Goal: Task Accomplishment & Management: Manage account settings

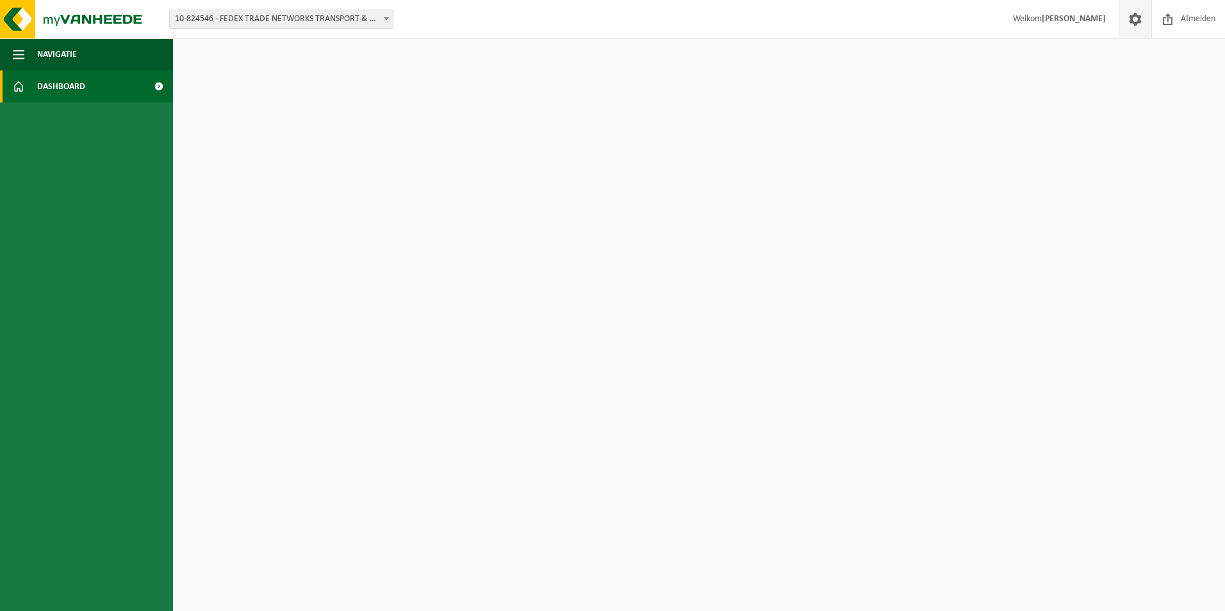
click at [1133, 16] on span at bounding box center [1135, 19] width 19 height 38
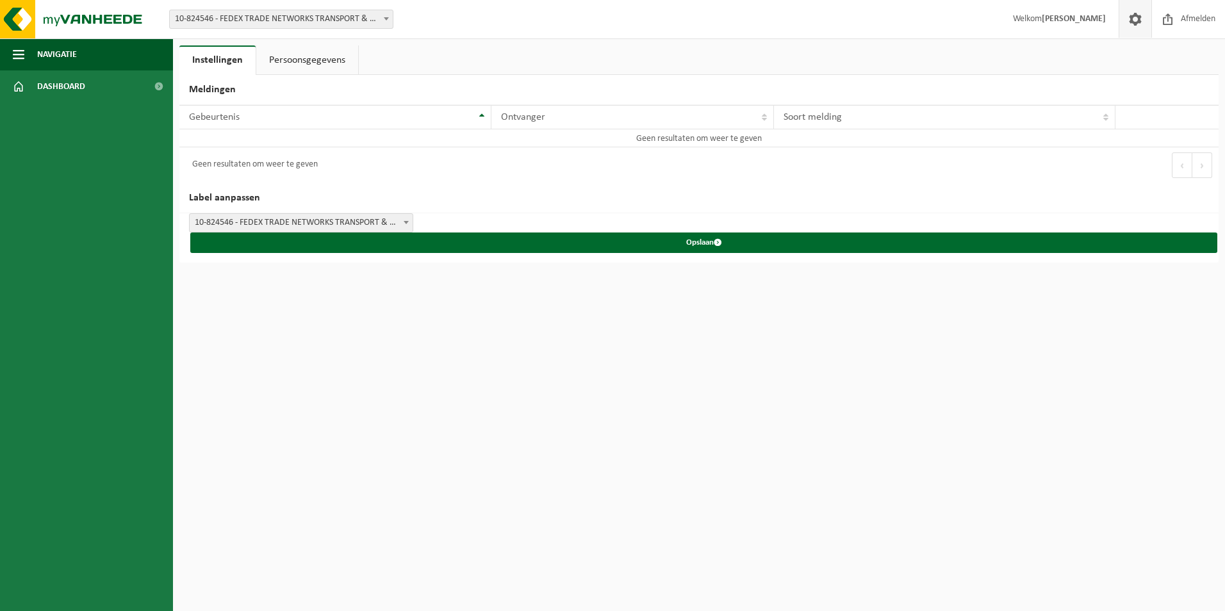
click at [1012, 17] on span "Welkom GVANSTA ZARIDZE" at bounding box center [1059, 19] width 119 height 38
drag, startPoint x: 1061, startPoint y: 9, endPoint x: 1066, endPoint y: 20, distance: 12.0
click at [1061, 12] on span "Welkom GVANSTA ZARIDZE" at bounding box center [1059, 19] width 119 height 38
click at [1066, 20] on strong "[PERSON_NAME]" at bounding box center [1074, 19] width 64 height 10
click at [1136, 21] on span at bounding box center [1135, 19] width 19 height 38
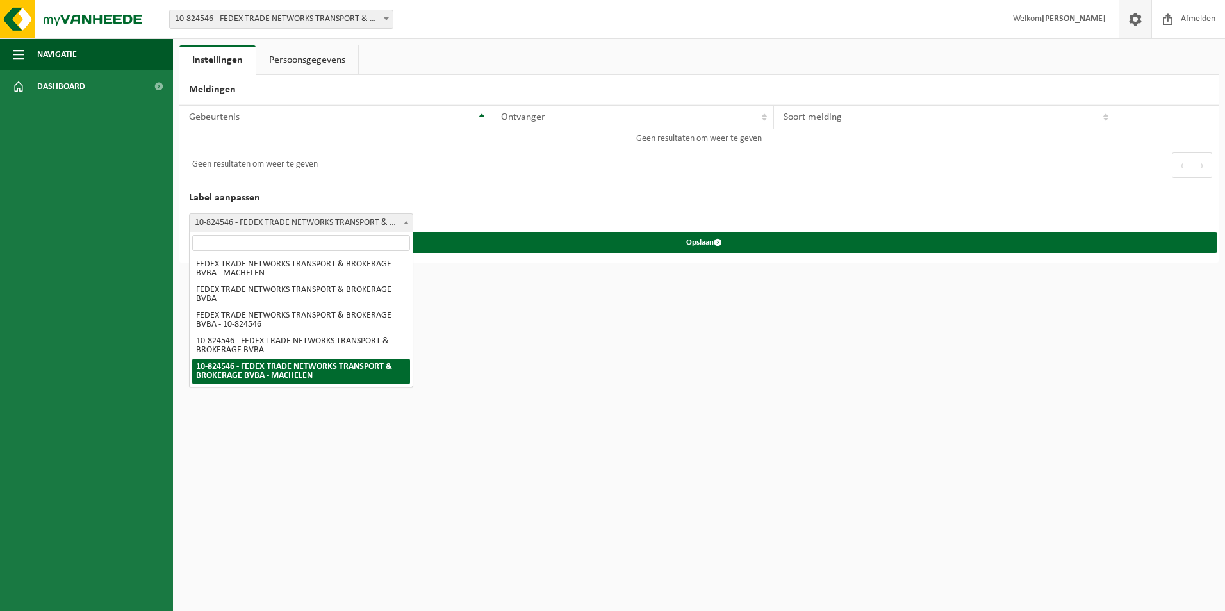
click at [326, 216] on span "10-824546 - FEDEX TRADE NETWORKS TRANSPORT & BROKERAGE BVBA - MACHELEN" at bounding box center [301, 223] width 223 height 18
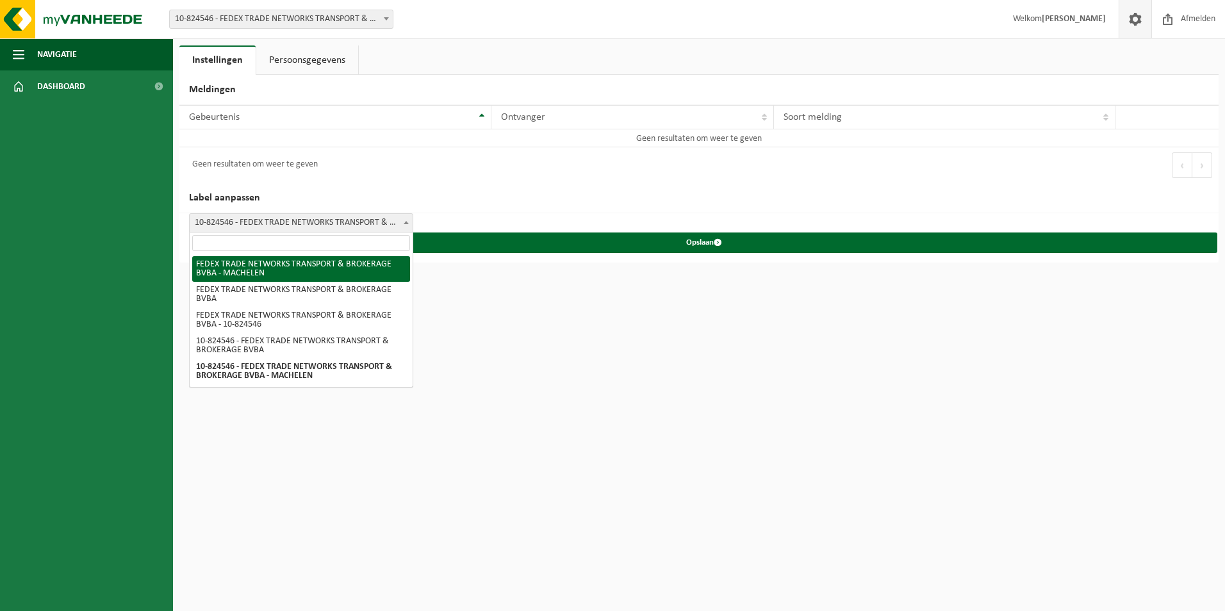
select select "0"
click at [400, 219] on span at bounding box center [406, 222] width 13 height 17
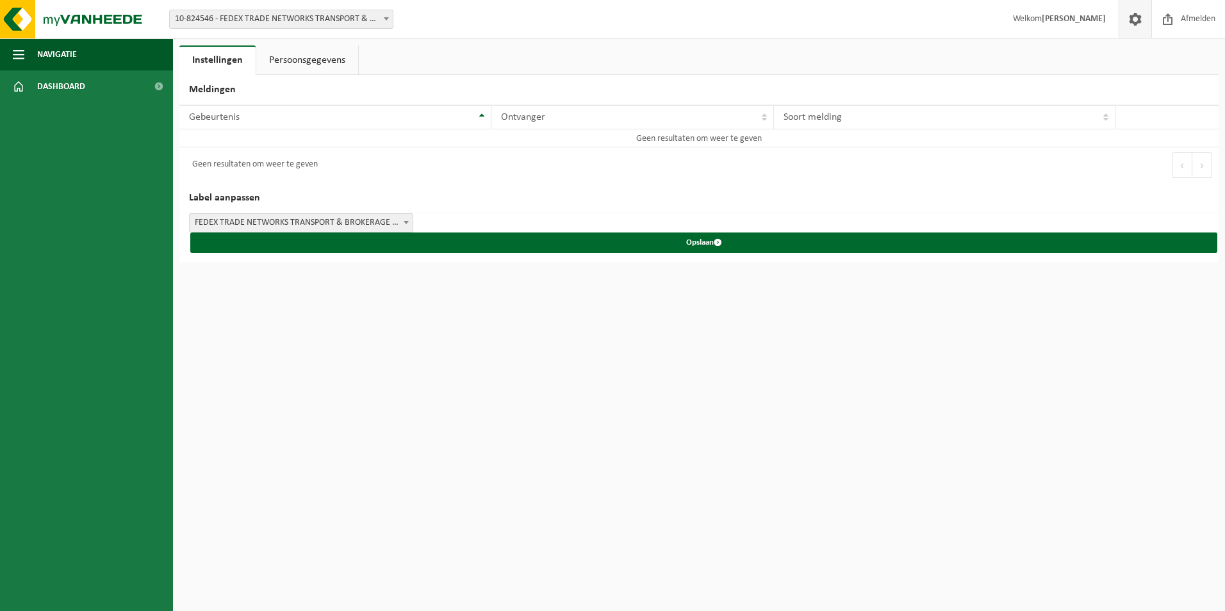
click at [630, 194] on h2 "Label aanpassen" at bounding box center [698, 198] width 1039 height 30
click at [318, 117] on div "Gebeurtenis" at bounding box center [332, 117] width 286 height 10
click at [78, 90] on span "Dashboard" at bounding box center [61, 86] width 48 height 32
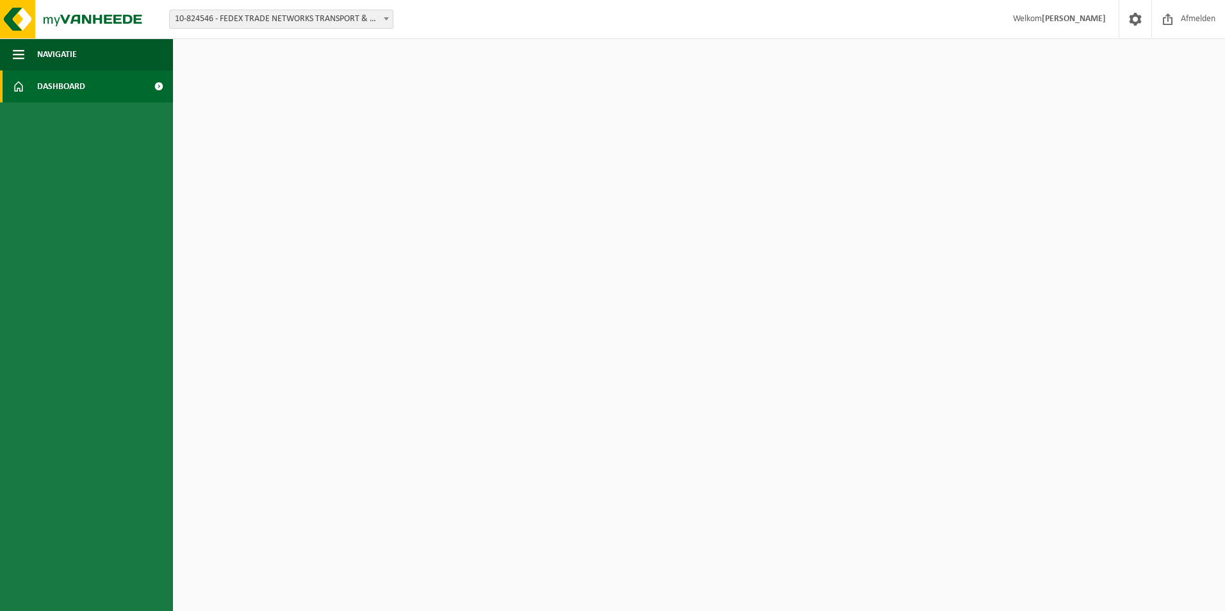
click at [156, 88] on span at bounding box center [158, 86] width 29 height 32
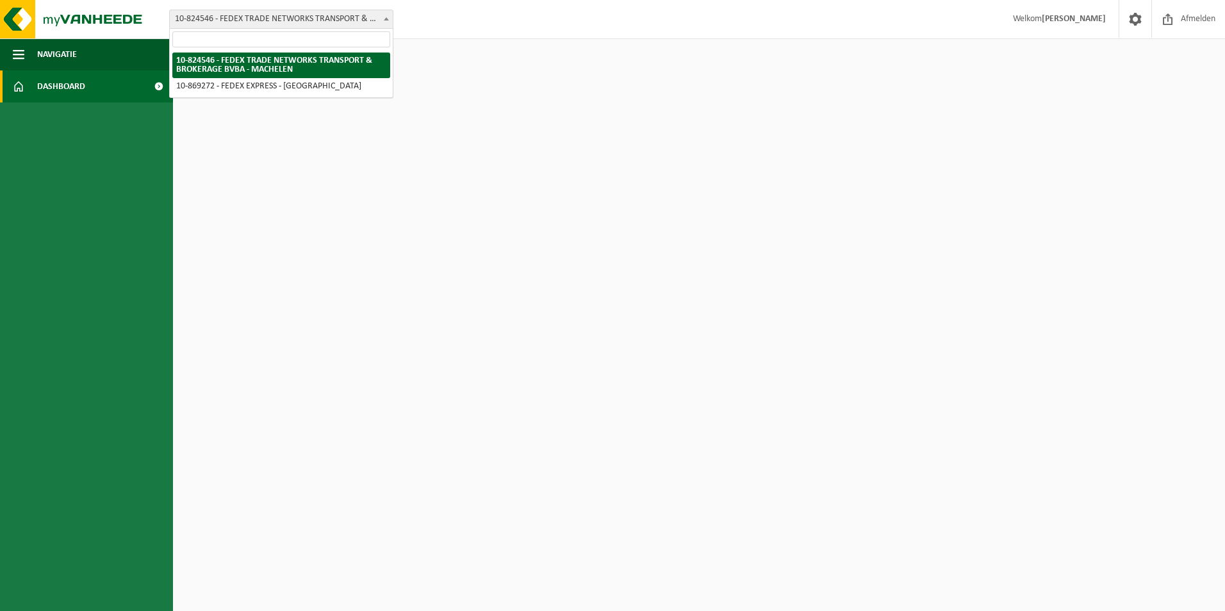
drag, startPoint x: 297, startPoint y: 26, endPoint x: 297, endPoint y: 41, distance: 15.4
click at [297, 26] on span "10-824546 - FEDEX TRADE NETWORKS TRANSPORT & BROKERAGE BVBA - MACHELEN" at bounding box center [281, 19] width 223 height 18
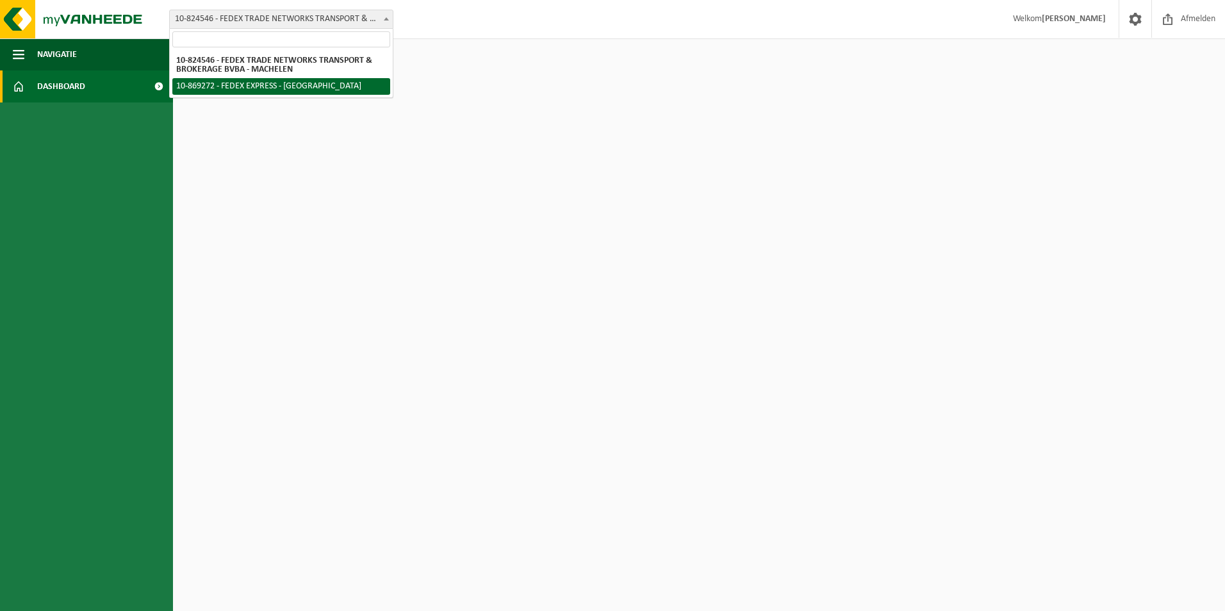
select select "169937"
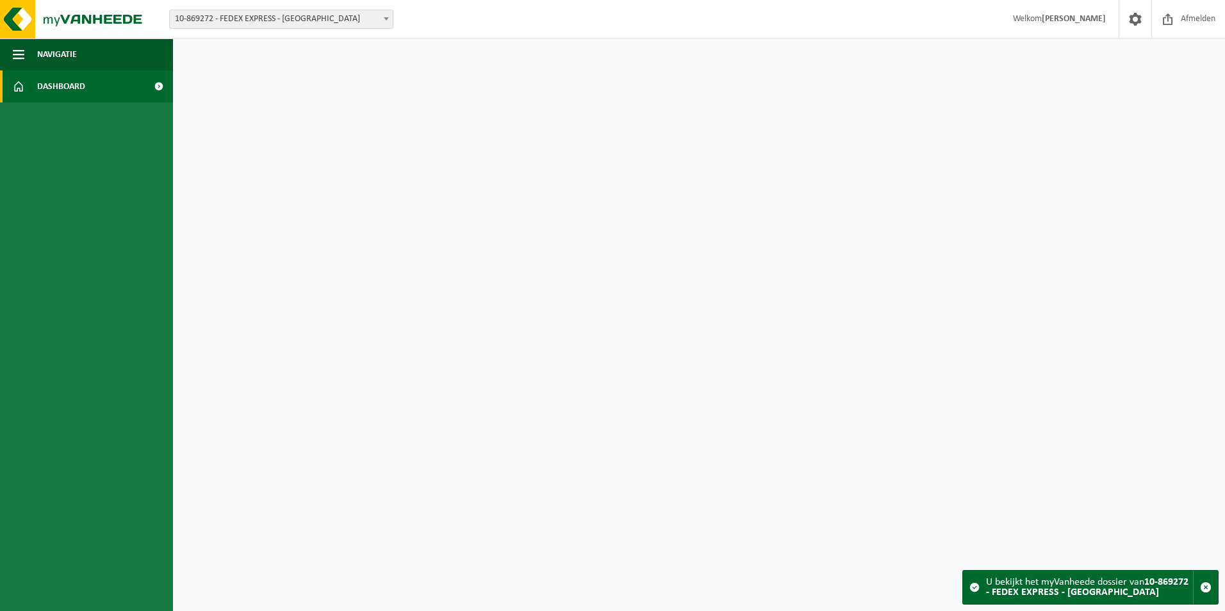
click at [144, 87] on span at bounding box center [158, 86] width 29 height 32
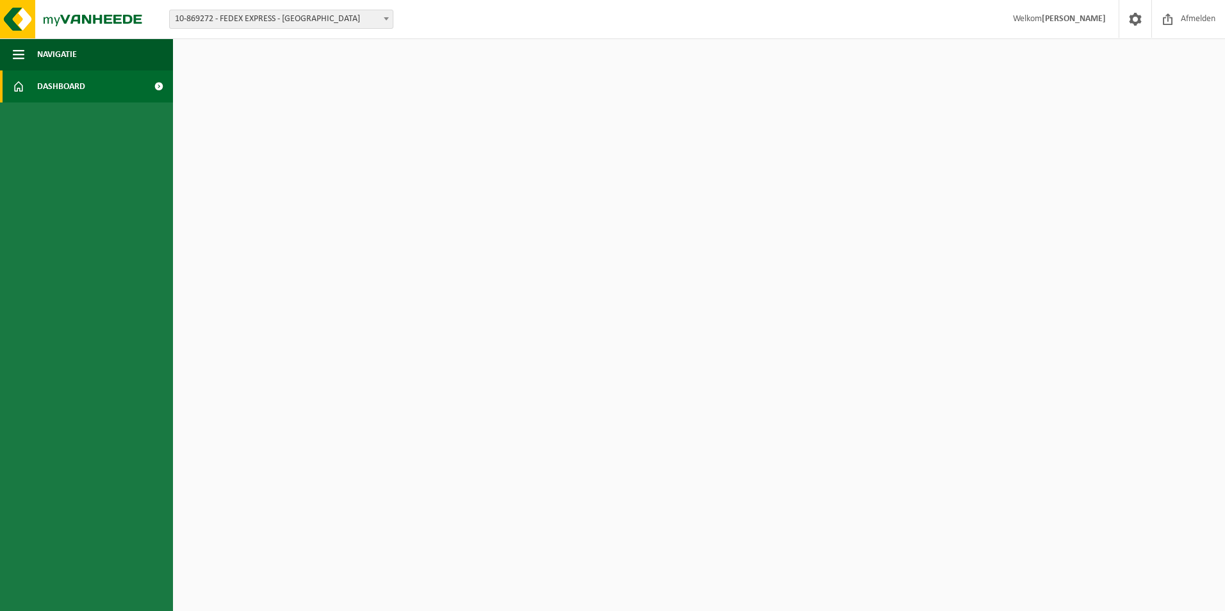
click at [1066, 24] on strong "[PERSON_NAME]" at bounding box center [1074, 19] width 64 height 10
click at [16, 54] on span "button" at bounding box center [19, 54] width 12 height 32
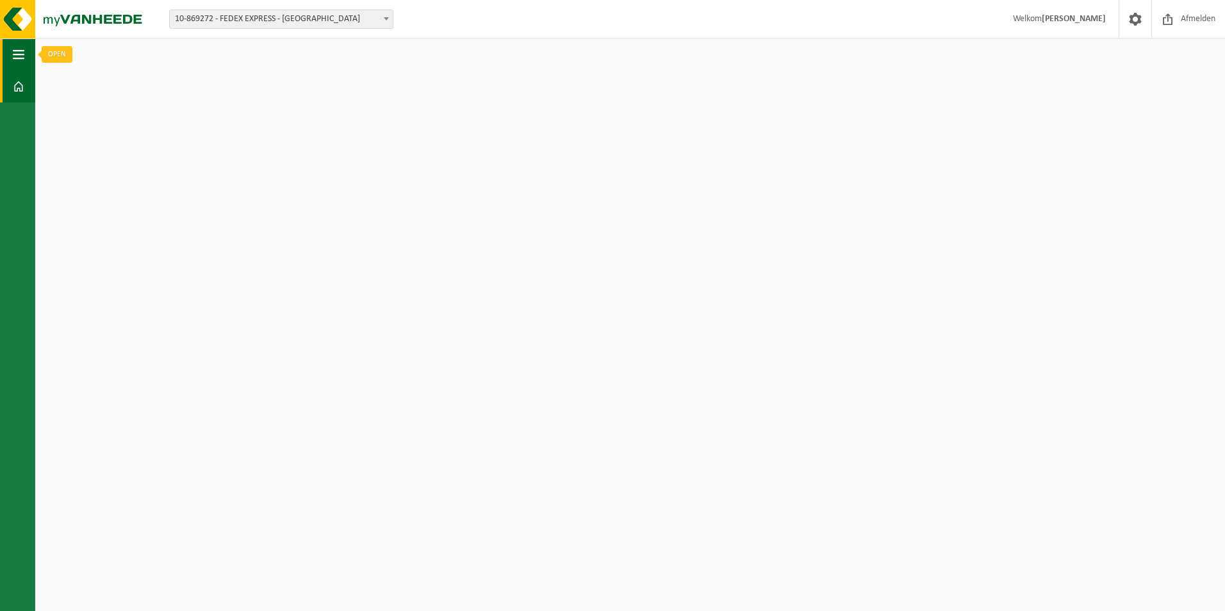
click at [13, 53] on span "button" at bounding box center [19, 54] width 12 height 32
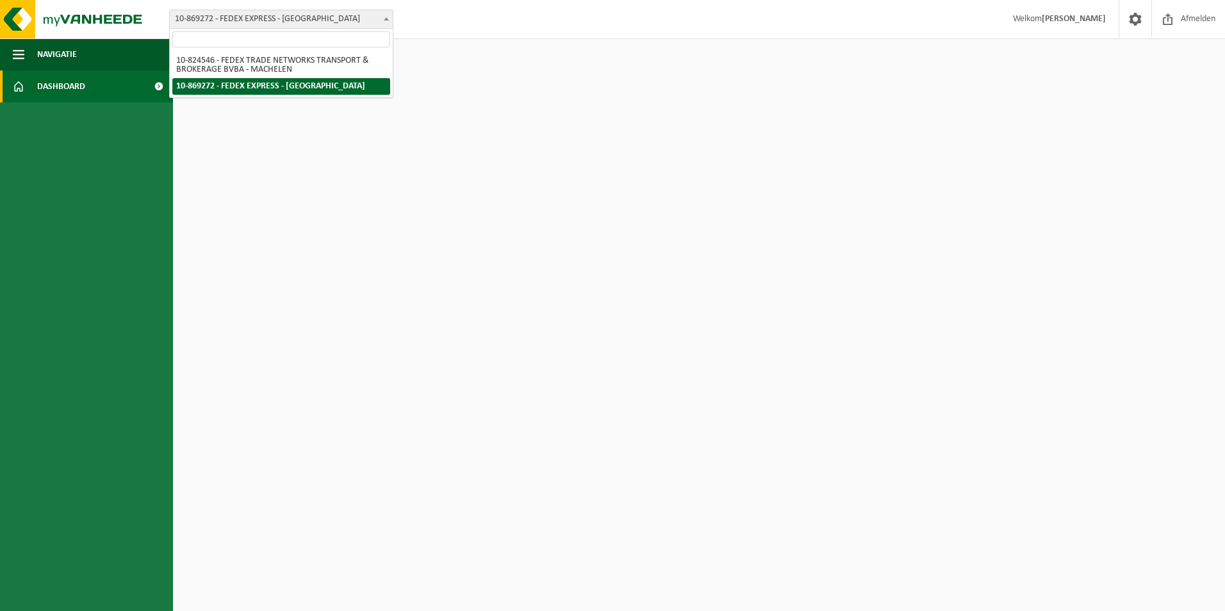
click at [172, 10] on span "10-869272 - FEDEX EXPRESS - [GEOGRAPHIC_DATA]" at bounding box center [281, 19] width 223 height 18
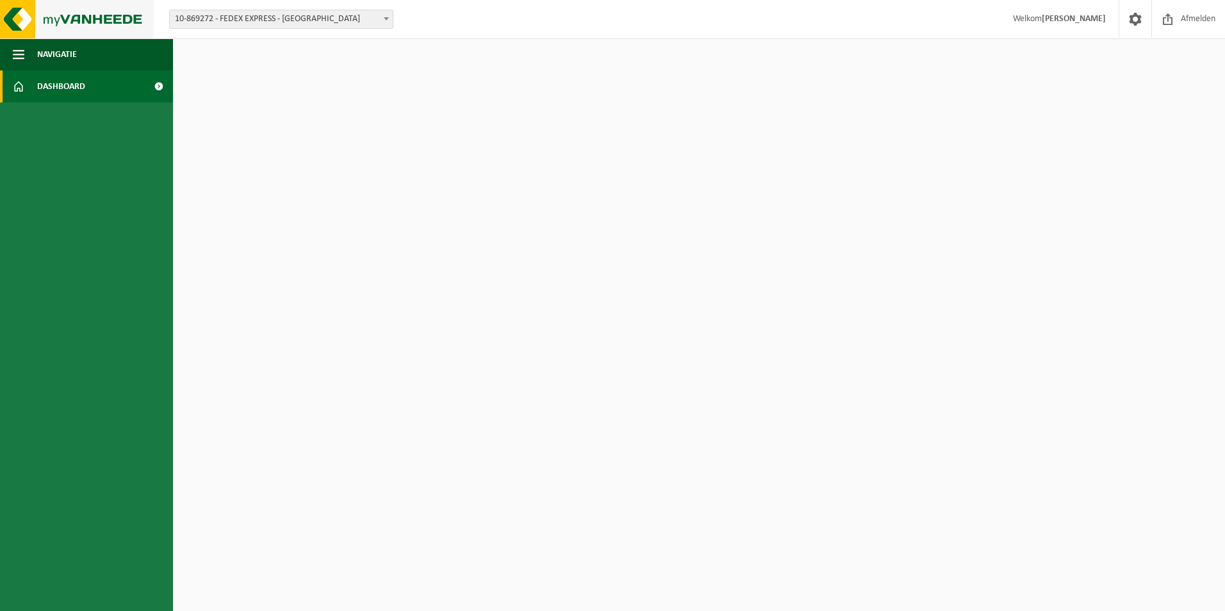
click at [66, 13] on img at bounding box center [77, 19] width 154 height 38
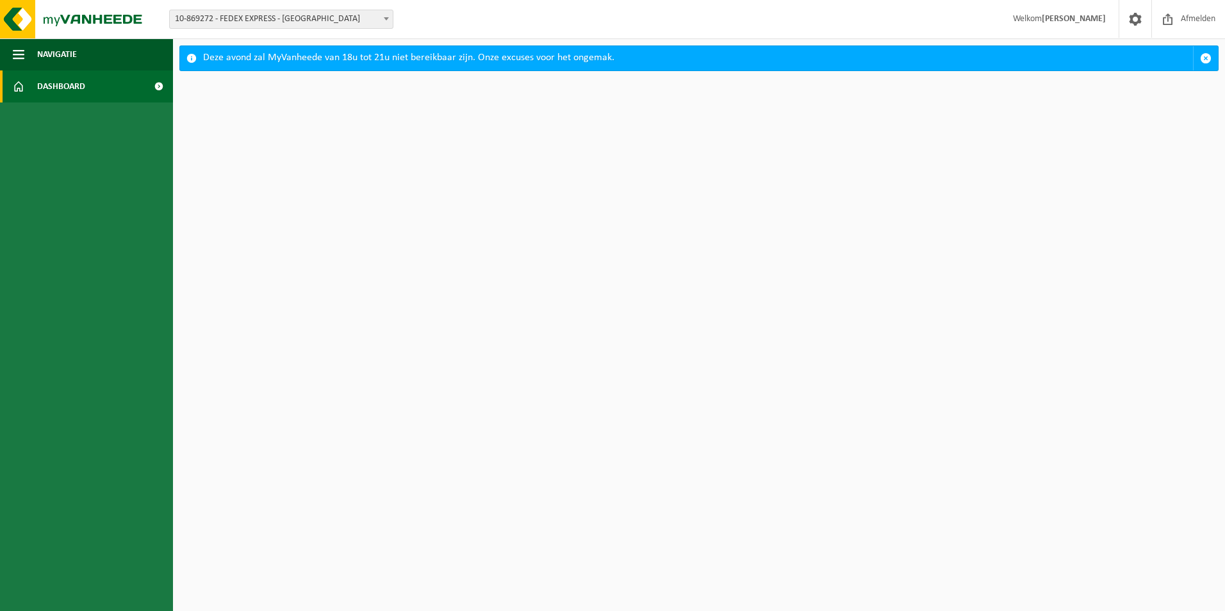
click at [1085, 17] on strong "[PERSON_NAME]" at bounding box center [1074, 19] width 64 height 10
click at [1137, 18] on span at bounding box center [1135, 19] width 19 height 38
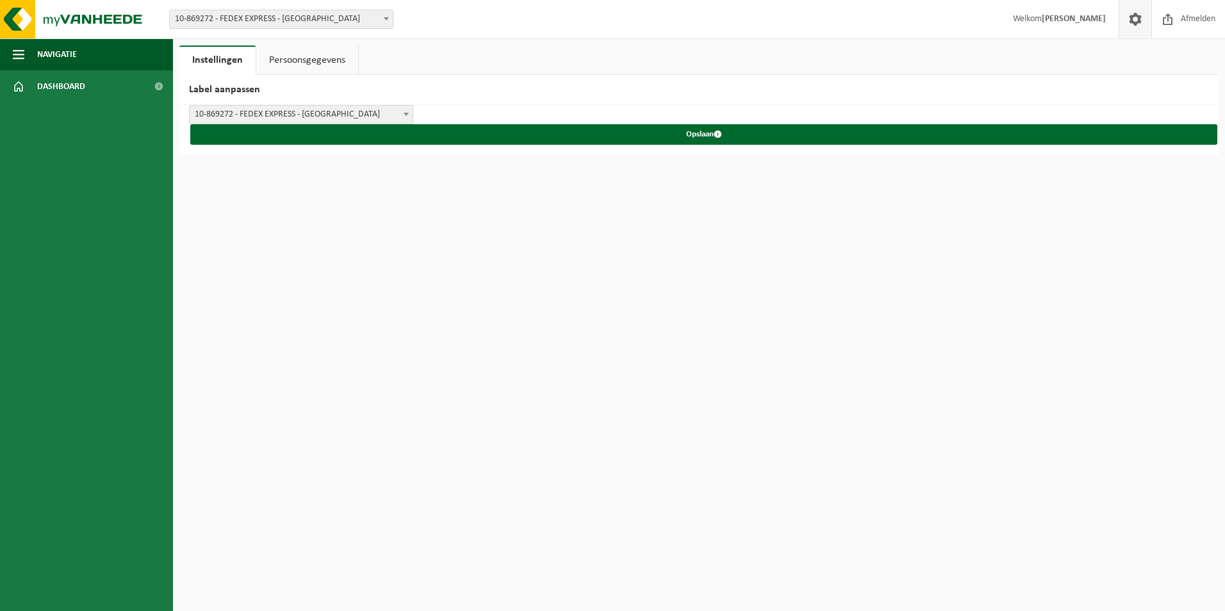
click at [326, 58] on link "Persoonsgegevens" at bounding box center [307, 59] width 102 height 29
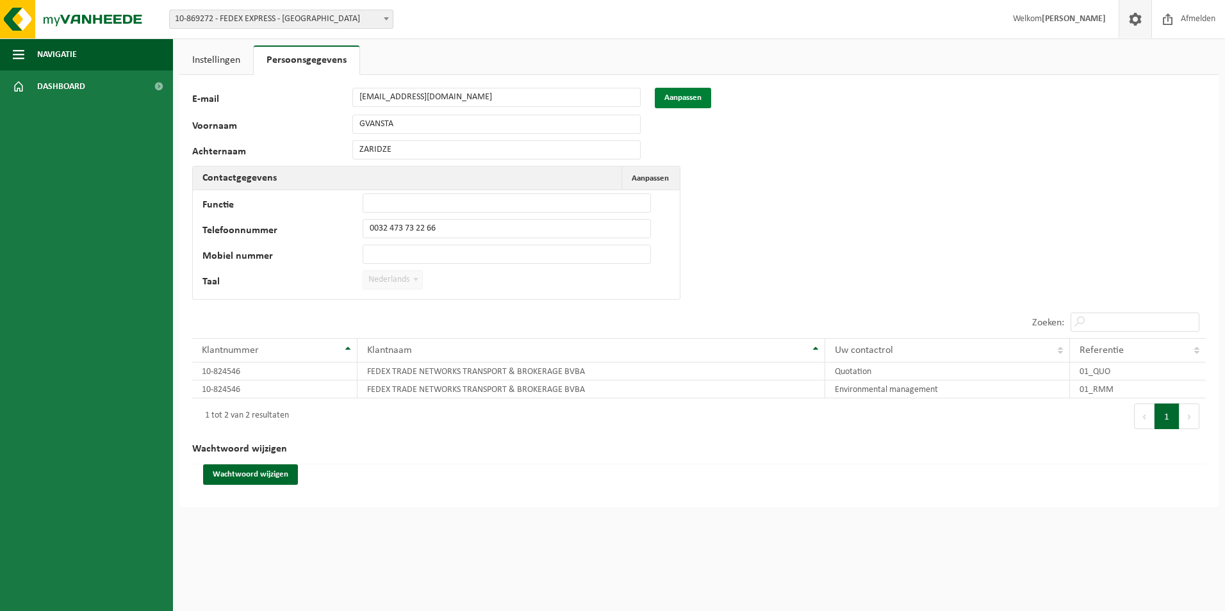
click at [673, 91] on button "Aanpassen" at bounding box center [683, 98] width 56 height 21
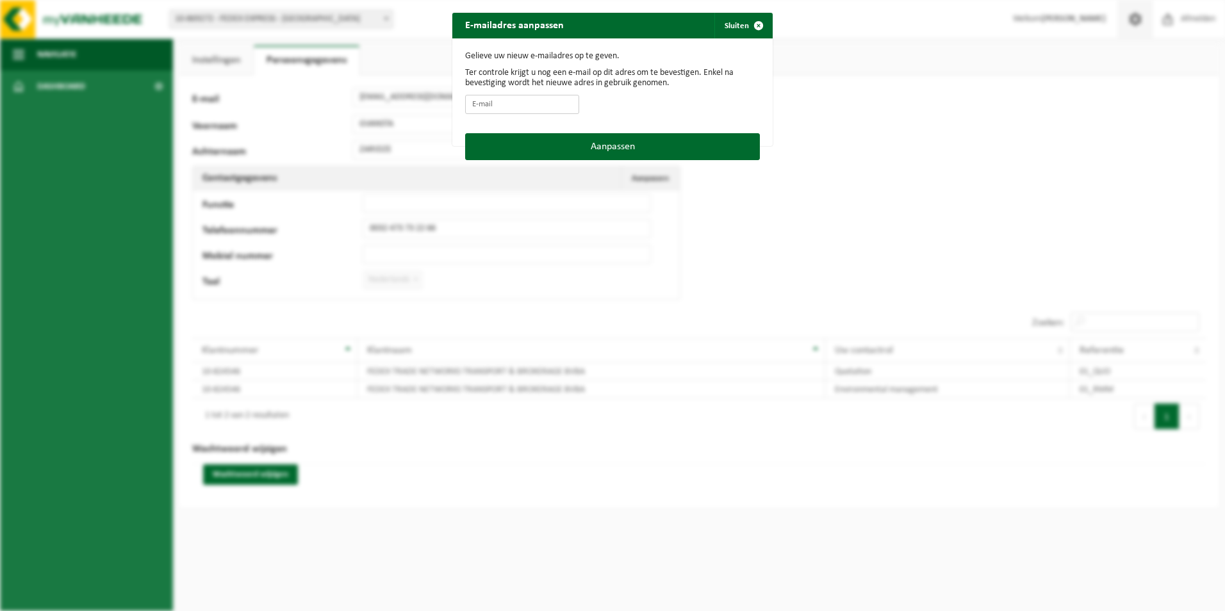
click at [511, 108] on input "E-mail" at bounding box center [522, 104] width 114 height 19
type input "[EMAIL_ADDRESS][DOMAIN_NAME]"
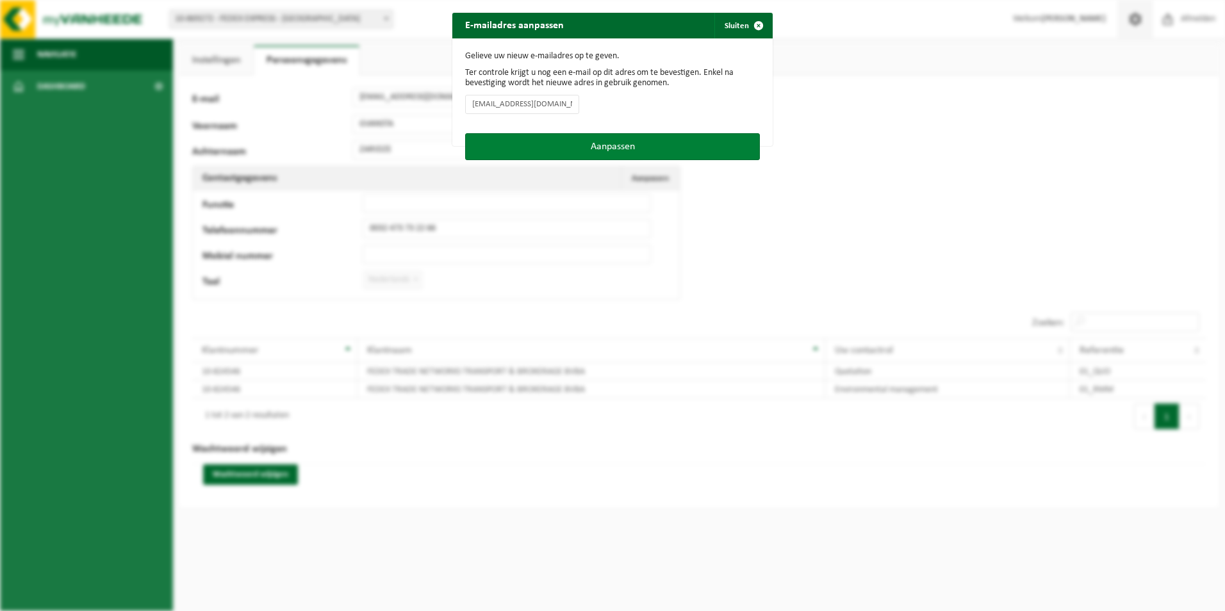
click at [607, 145] on button "Aanpassen" at bounding box center [612, 146] width 295 height 27
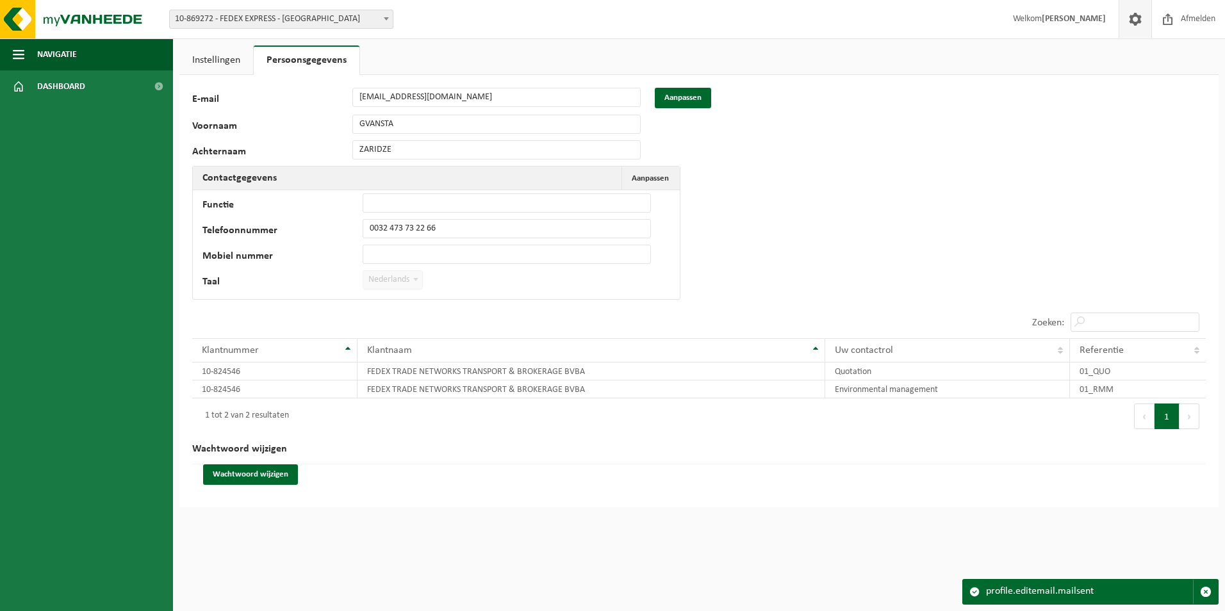
click at [318, 90] on div "E-mail zaridze.gvantsa@fedex.com Aanpassen" at bounding box center [452, 98] width 520 height 21
click at [260, 94] on div "E-mail zaridze.gvantsa@fedex.com Aanpassen" at bounding box center [452, 98] width 520 height 21
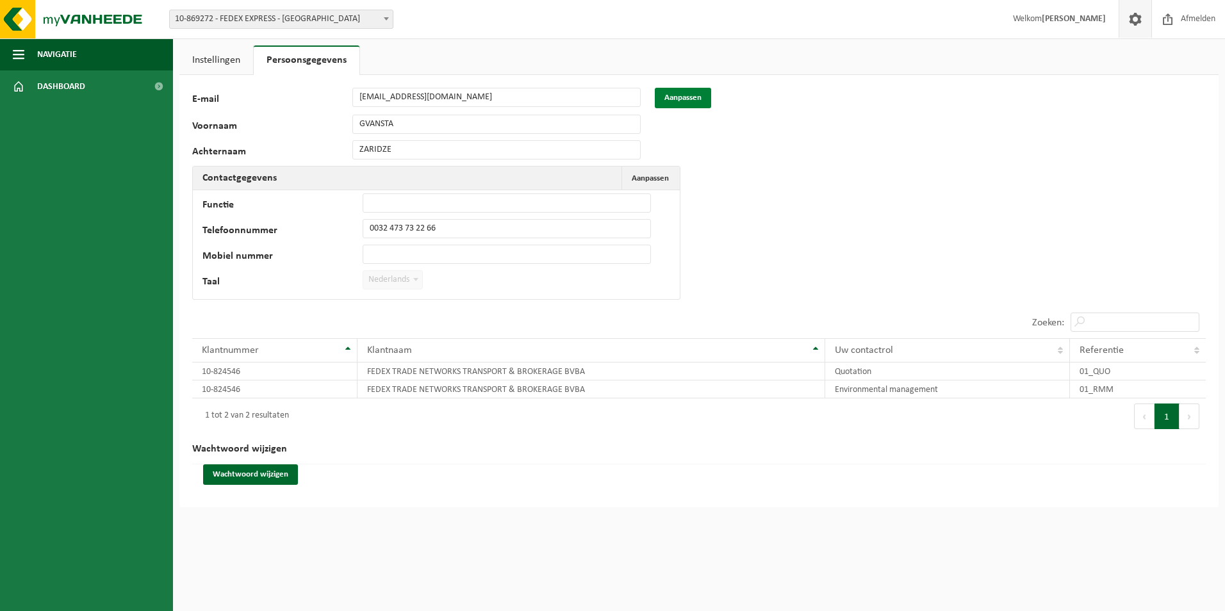
click at [682, 90] on button "Aanpassen" at bounding box center [683, 98] width 56 height 21
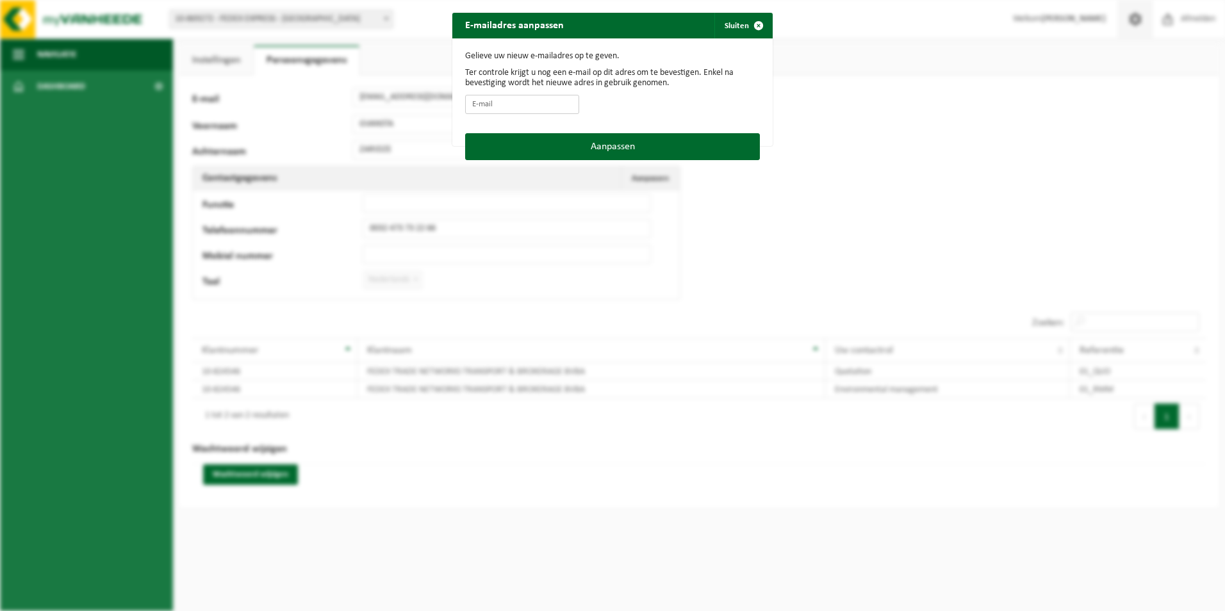
click at [515, 113] on input "E-mail" at bounding box center [522, 104] width 114 height 19
type input "filipe.roque@fedex.com"
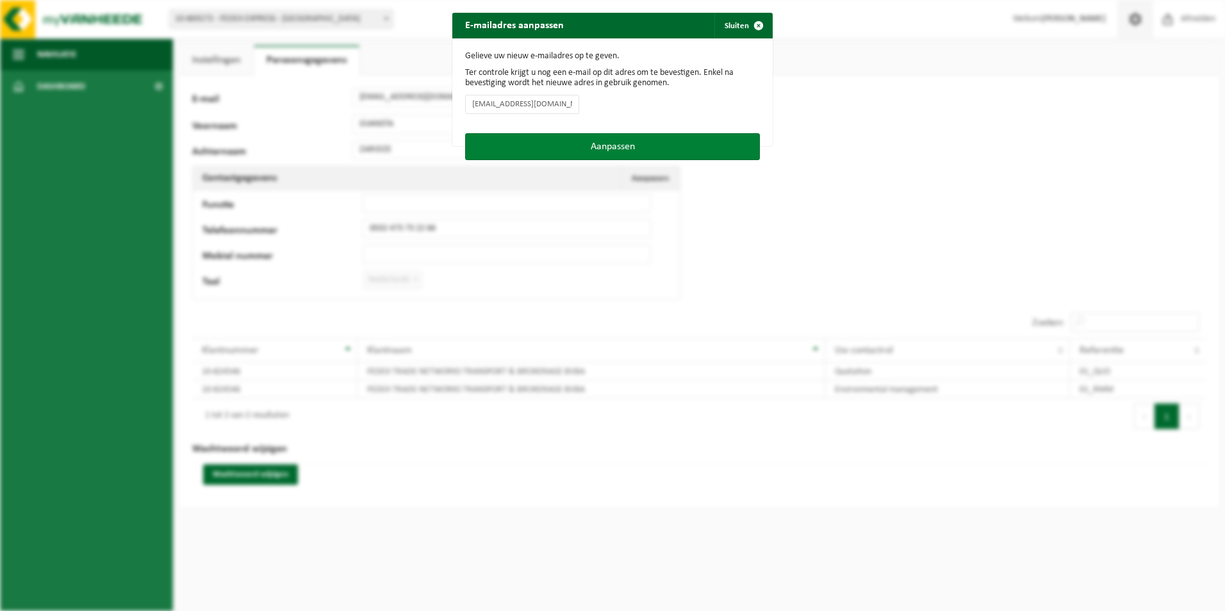
click at [572, 147] on button "Aanpassen" at bounding box center [612, 146] width 295 height 27
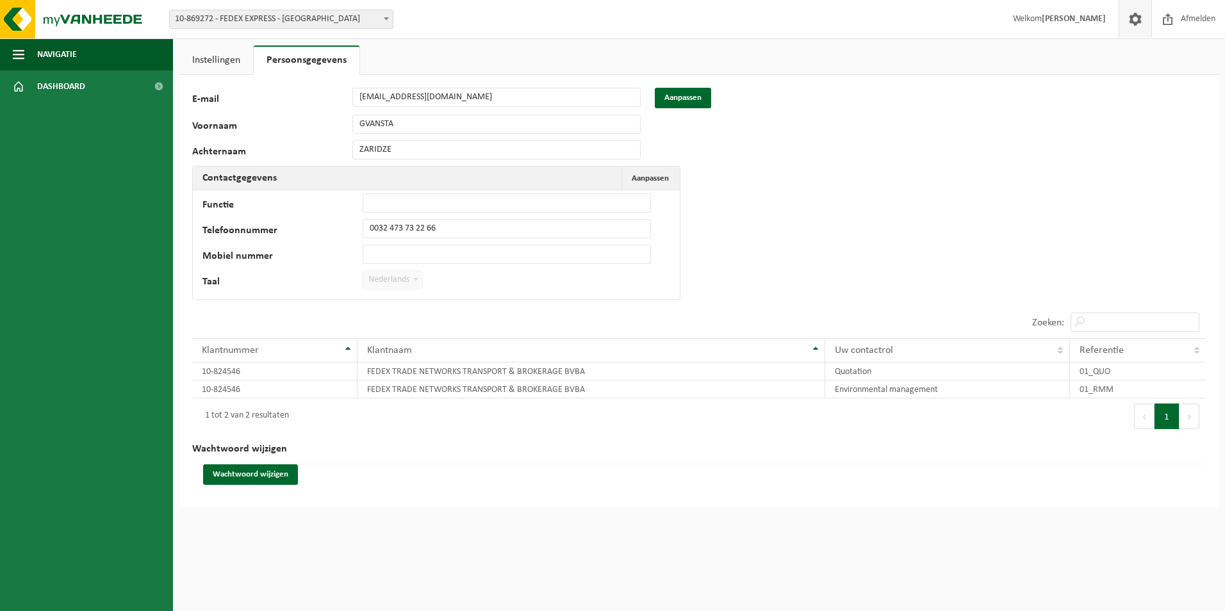
click at [538, 602] on div "Vestiging: 10-824546 - FEDEX TRADE NETWORKS TRANSPORT & BROKERAGE BVBA - MACHEL…" at bounding box center [612, 305] width 1225 height 611
click at [528, 461] on h2 "Wachtwoord wijzigen" at bounding box center [699, 449] width 1014 height 30
click at [875, 237] on div "118280 E-mail [EMAIL_ADDRESS][DOMAIN_NAME] Aanpassen Voornaam GVANSTA Achternaa…" at bounding box center [698, 291] width 1039 height 433
click at [696, 97] on button "Aanpassen" at bounding box center [683, 98] width 56 height 21
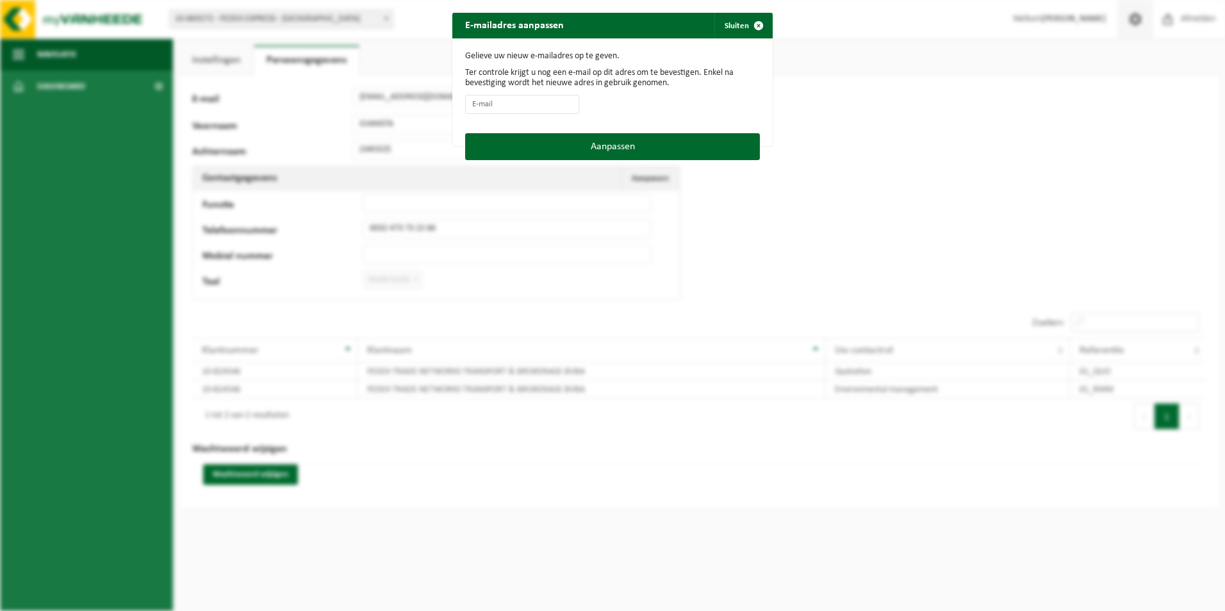
click at [531, 94] on form "Gelieve uw nieuw e-mailadres op te geven. Ter controle krijgt u nog een e-mail …" at bounding box center [612, 85] width 295 height 69
click at [512, 104] on input "E-mail" at bounding box center [522, 104] width 114 height 19
drag, startPoint x: 519, startPoint y: 103, endPoint x: 543, endPoint y: 109, distance: 25.0
click at [519, 103] on input "stijn" at bounding box center [522, 104] width 114 height 19
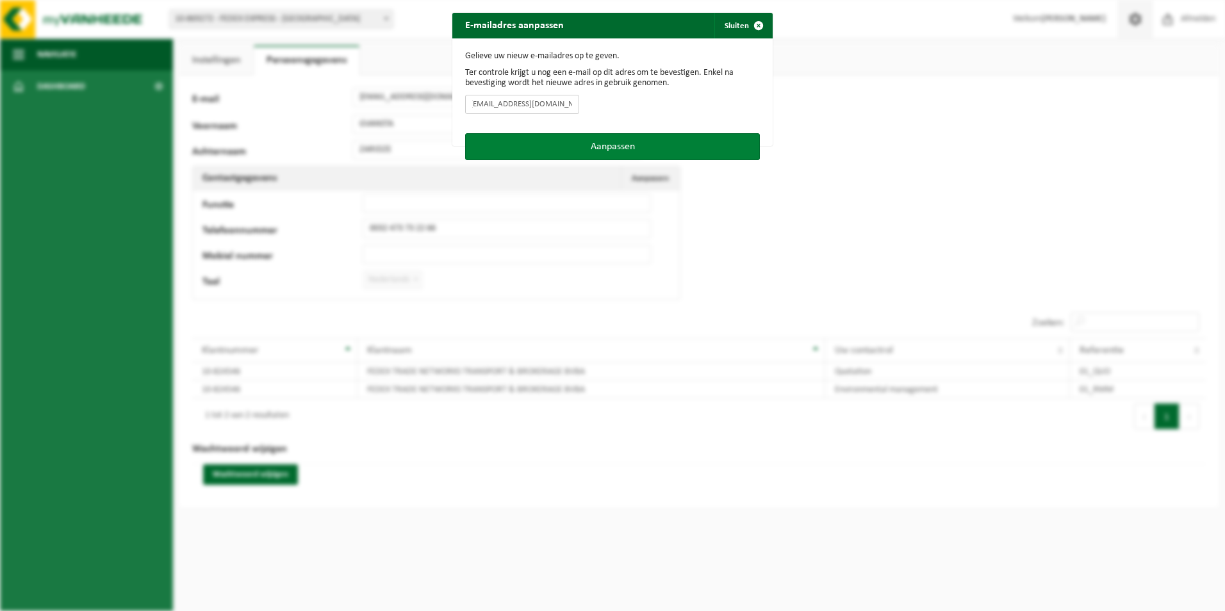
type input "stijn.de.boeck@fedex.com"
click at [604, 149] on button "Aanpassen" at bounding box center [612, 146] width 295 height 27
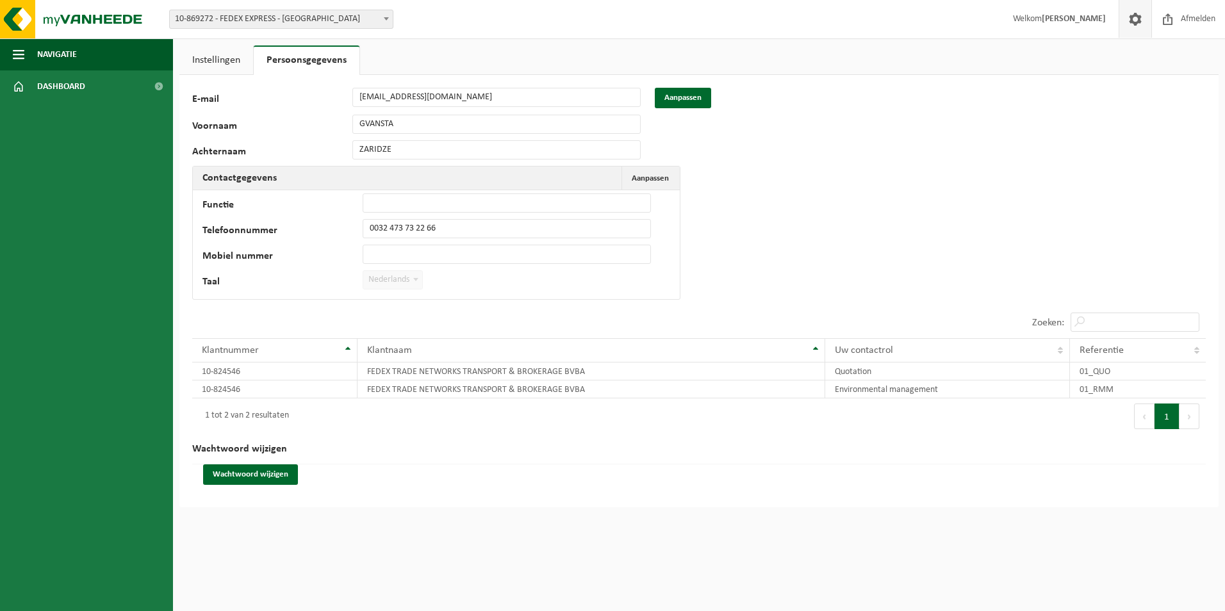
drag, startPoint x: 339, startPoint y: 568, endPoint x: 329, endPoint y: 566, distance: 9.7
click at [339, 568] on div "Vestiging: 10-824546 - FEDEX TRADE NETWORKS TRANSPORT & BROKERAGE BVBA - MACHEL…" at bounding box center [612, 305] width 1225 height 611
drag, startPoint x: 384, startPoint y: 547, endPoint x: 416, endPoint y: 498, distance: 57.9
click at [385, 547] on div "Vestiging: 10-824546 - FEDEX TRADE NETWORKS TRANSPORT & BROKERAGE BVBA - MACHEL…" at bounding box center [612, 305] width 1225 height 611
click at [907, 164] on div "118280 E-mail [EMAIL_ADDRESS][DOMAIN_NAME] Aanpassen Voornaam GVANSTA Achternaa…" at bounding box center [698, 291] width 1039 height 433
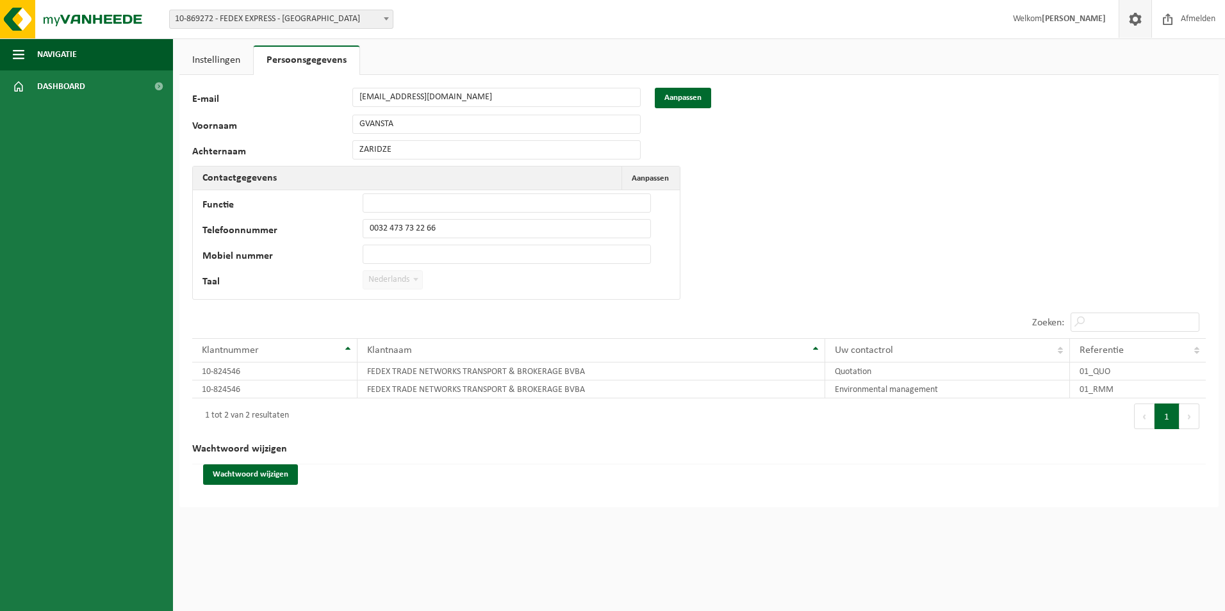
click at [866, 259] on div "118280 E-mail [EMAIL_ADDRESS][DOMAIN_NAME] Aanpassen Voornaam GVANSTA Achternaa…" at bounding box center [698, 291] width 1039 height 433
click at [202, 54] on link "Instellingen" at bounding box center [216, 59] width 74 height 29
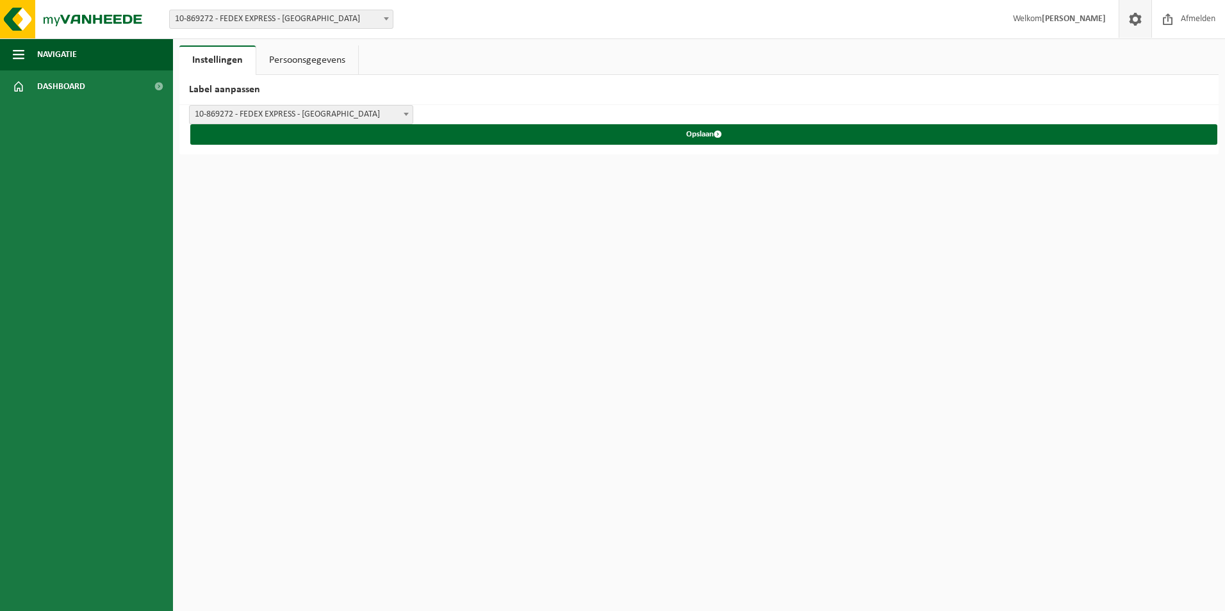
click at [279, 55] on link "Persoonsgegevens" at bounding box center [307, 59] width 102 height 29
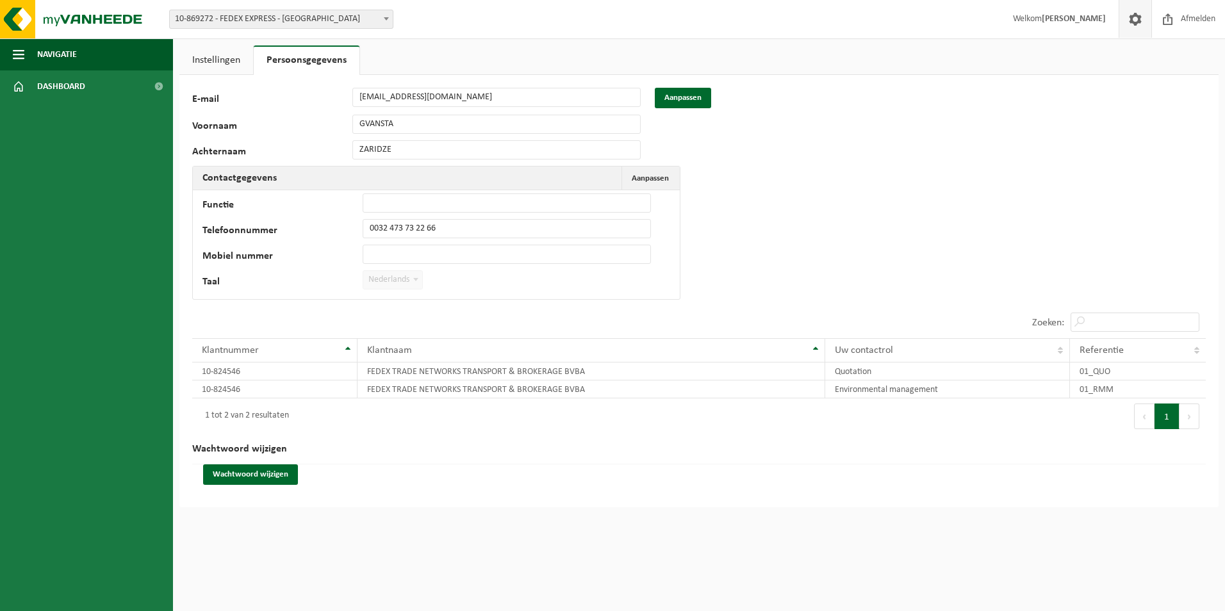
click at [334, 609] on div "Vestiging: 10-824546 - FEDEX TRADE NETWORKS TRANSPORT & BROKERAGE BVBA - MACHEL…" at bounding box center [612, 305] width 1225 height 611
click at [242, 475] on button "Wachtwoord wijzigen" at bounding box center [250, 475] width 95 height 21
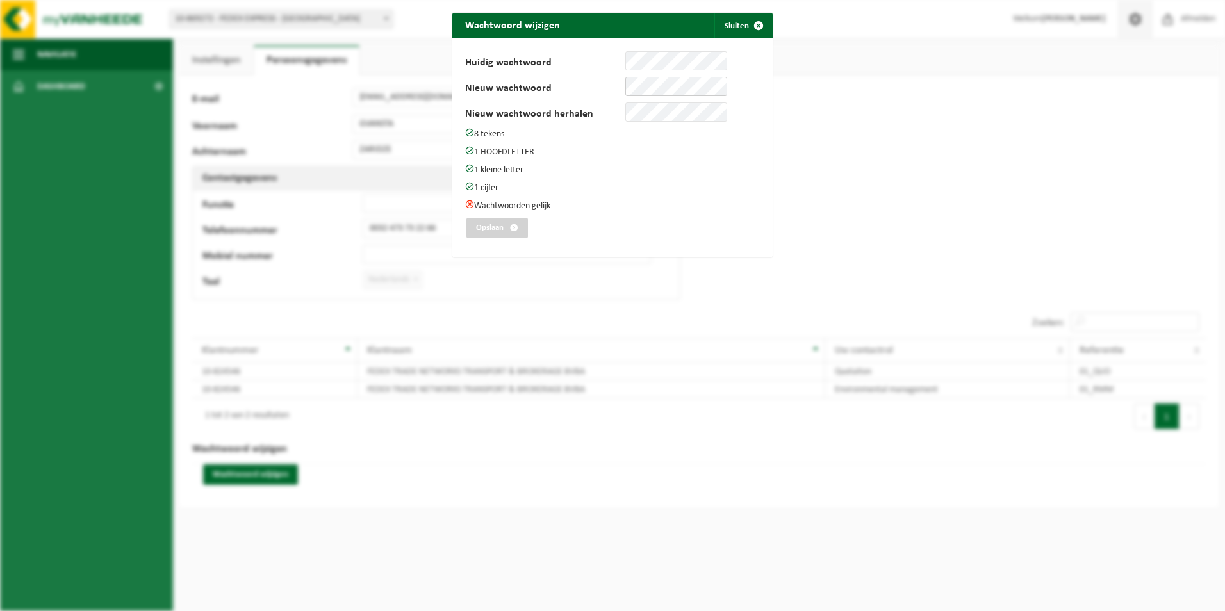
click at [497, 75] on div "Huidig wachtwoord Nieuw wachtwoord Nieuw wachtwoord herhalen 8 tekens 1 HOOFDLE…" at bounding box center [612, 148] width 295 height 194
click at [496, 228] on button "Opslaan" at bounding box center [497, 228] width 62 height 21
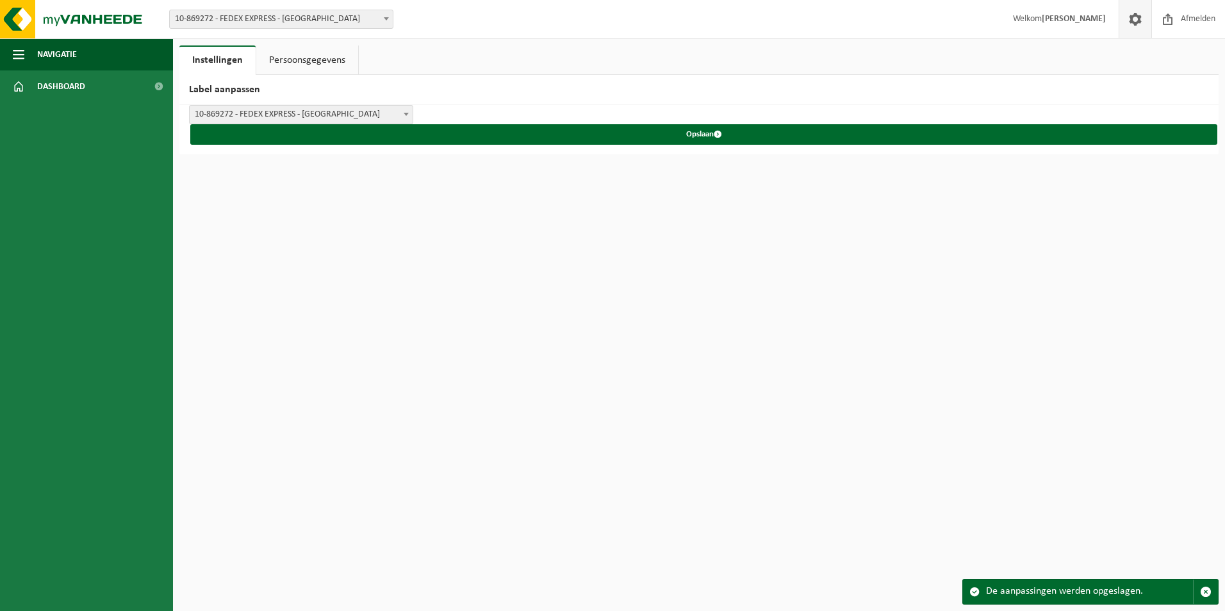
click at [764, 486] on html "Vestiging: 10-824546 - FEDEX TRADE NETWORKS TRANSPORT & BROKERAGE BVBA - MACHEL…" at bounding box center [612, 305] width 1225 height 611
drag, startPoint x: 626, startPoint y: 559, endPoint x: 621, endPoint y: 545, distance: 15.6
click at [626, 559] on html "Vestiging: 10-824546 - FEDEX TRADE NETWORKS TRANSPORT & BROKERAGE BVBA - MACHEL…" at bounding box center [612, 305] width 1225 height 611
click at [295, 65] on link "Persoonsgegevens" at bounding box center [307, 59] width 102 height 29
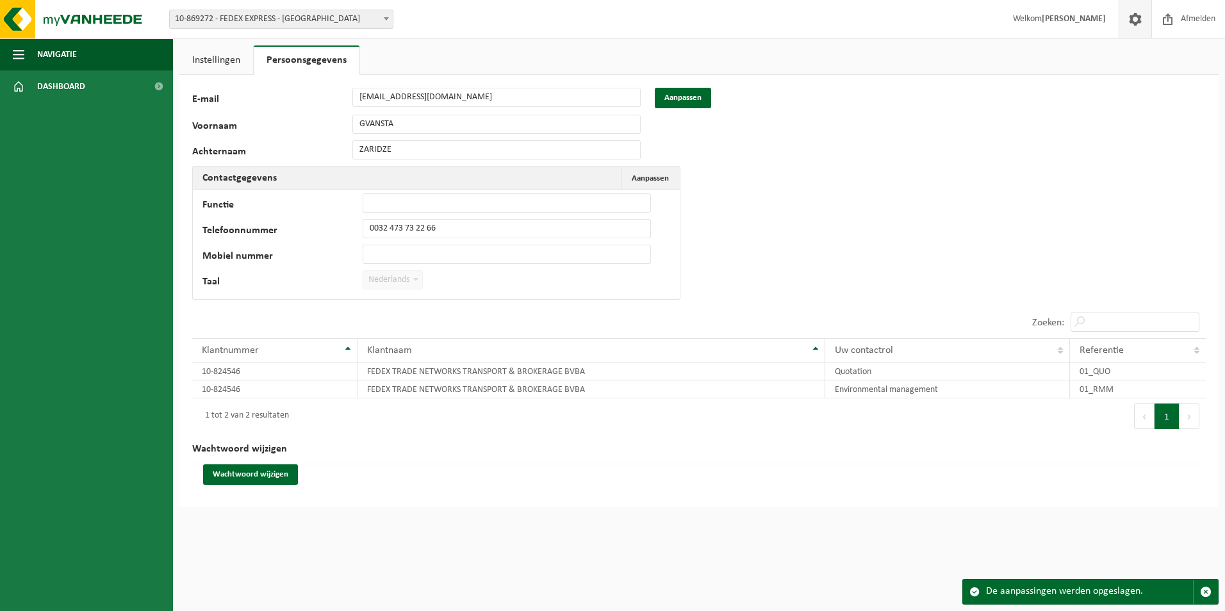
click at [937, 176] on div "118280 E-mail zaridze.gvantsa@fedex.com Aanpassen Voornaam GVANSTA Achternaam Z…" at bounding box center [698, 291] width 1039 height 433
click at [18, 391] on ul "Navigatie Afmelden Dashboard" at bounding box center [86, 324] width 173 height 573
click at [912, 176] on div "118280 E-mail zaridze.gvantsa@fedex.com Aanpassen Voornaam GVANSTA Achternaam Z…" at bounding box center [698, 291] width 1039 height 433
click at [659, 182] on span "Aanpassen" at bounding box center [650, 178] width 37 height 8
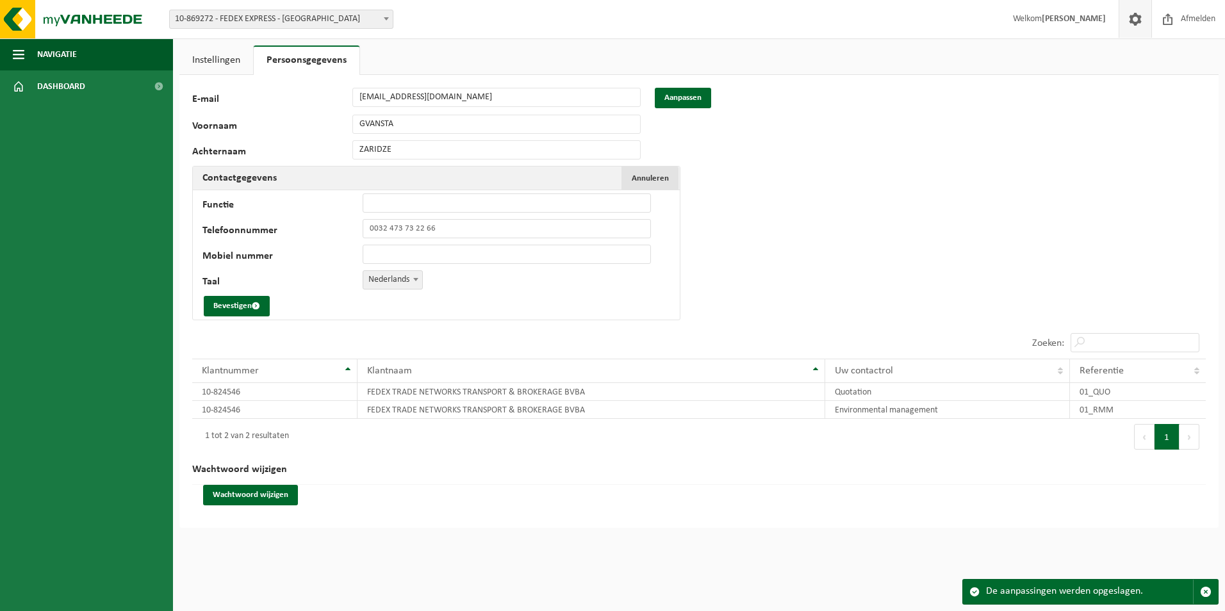
click at [650, 175] on span "Annuleren" at bounding box center [650, 178] width 37 height 8
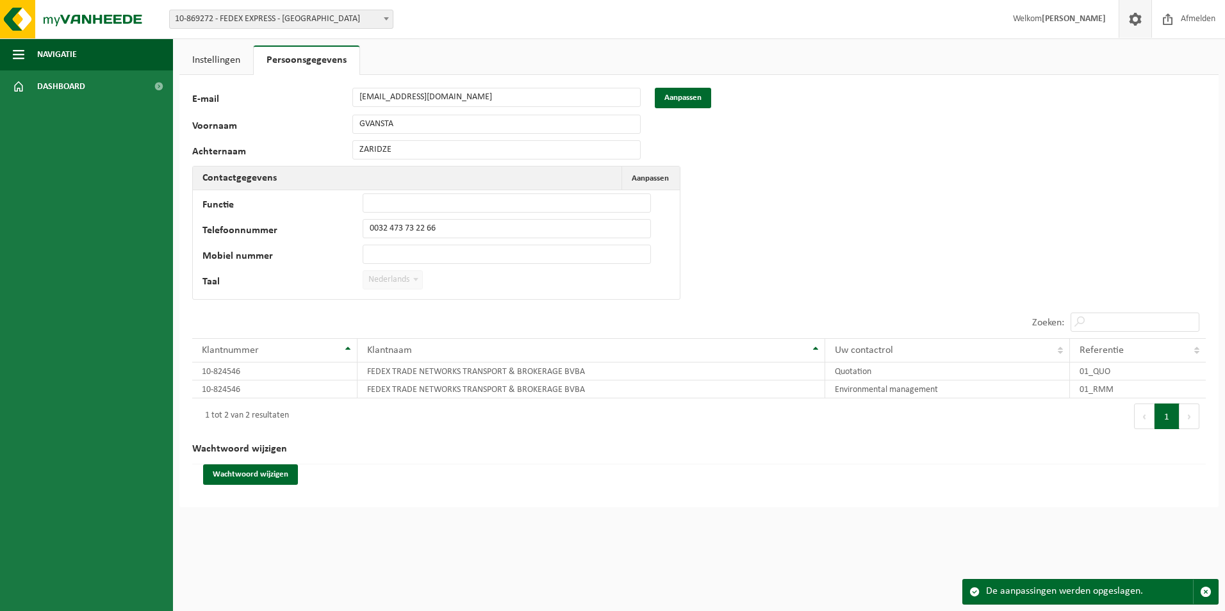
click at [352, 536] on html "Vestiging: 10-824546 - FEDEX TRADE NETWORKS TRANSPORT & BROKERAGE BVBA - MACHEL…" at bounding box center [612, 305] width 1225 height 611
click at [900, 456] on h2 "Wachtwoord wijzigen" at bounding box center [699, 449] width 1014 height 30
drag, startPoint x: 214, startPoint y: 53, endPoint x: 242, endPoint y: 63, distance: 29.4
click at [214, 53] on link "Instellingen" at bounding box center [216, 59] width 74 height 29
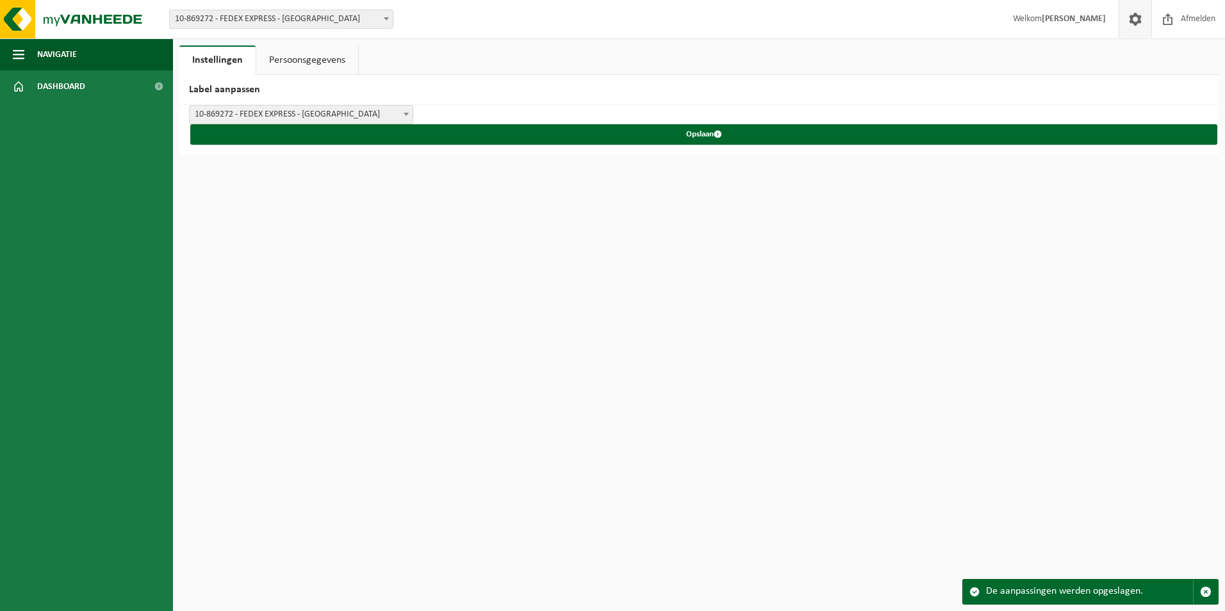
click at [329, 99] on h2 "Label aanpassen" at bounding box center [698, 90] width 1039 height 30
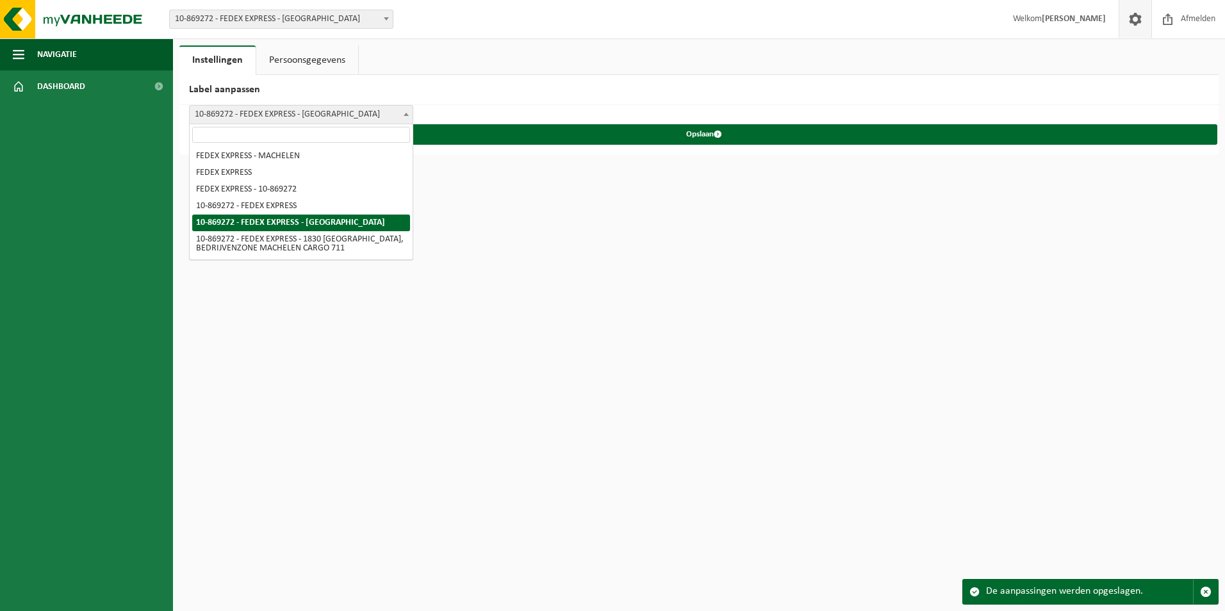
click at [349, 112] on span "10-869272 - FEDEX EXPRESS - [GEOGRAPHIC_DATA]" at bounding box center [301, 115] width 223 height 18
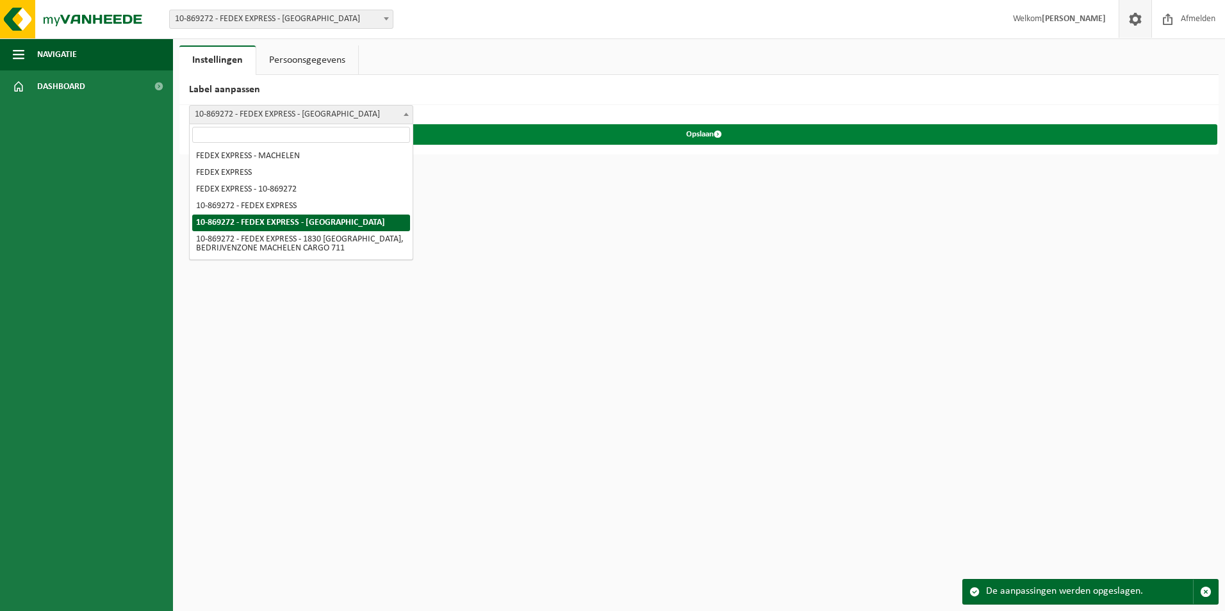
click at [531, 132] on button "Opslaan" at bounding box center [703, 134] width 1027 height 21
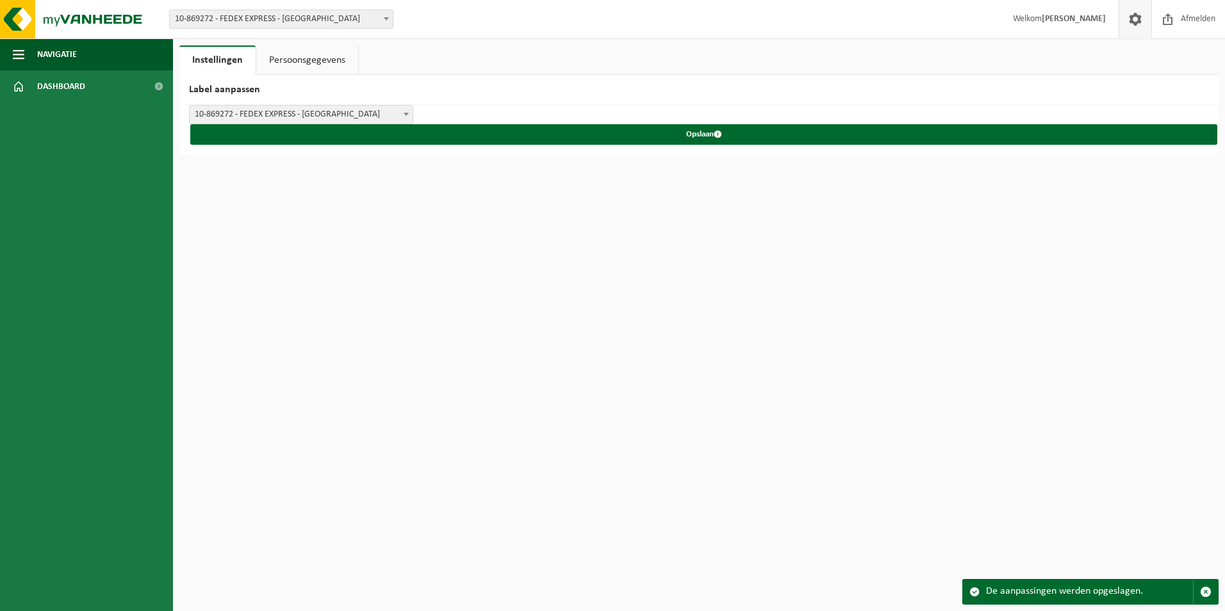
click at [303, 59] on link "Persoonsgegevens" at bounding box center [307, 59] width 102 height 29
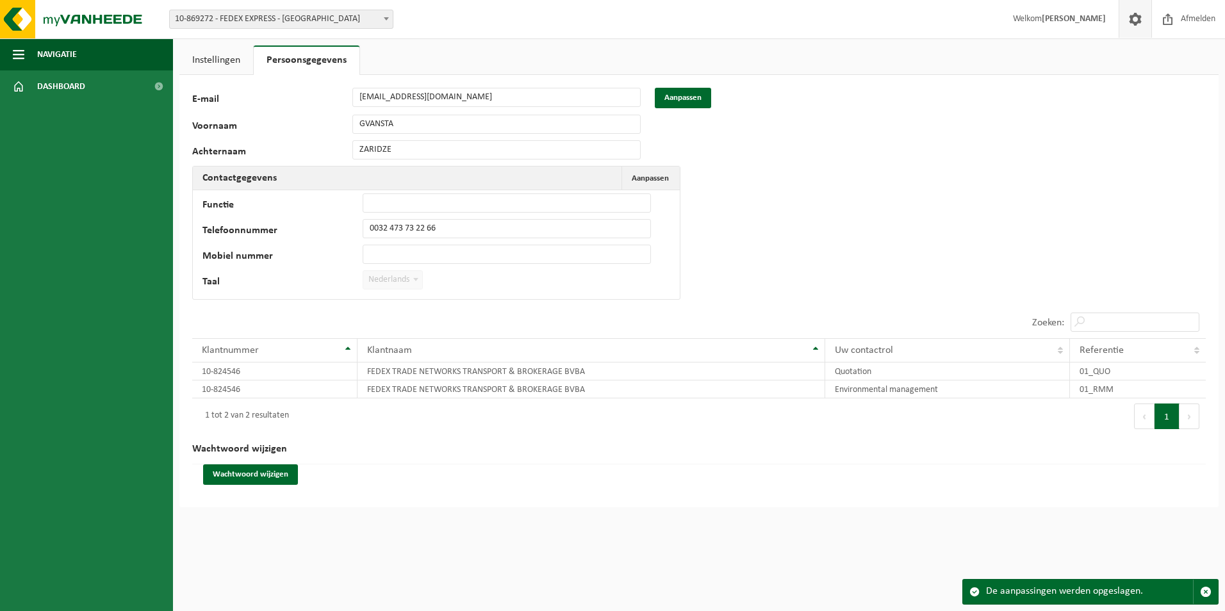
click at [336, 23] on span "10-869272 - FEDEX EXPRESS - [GEOGRAPHIC_DATA]" at bounding box center [281, 19] width 223 height 18
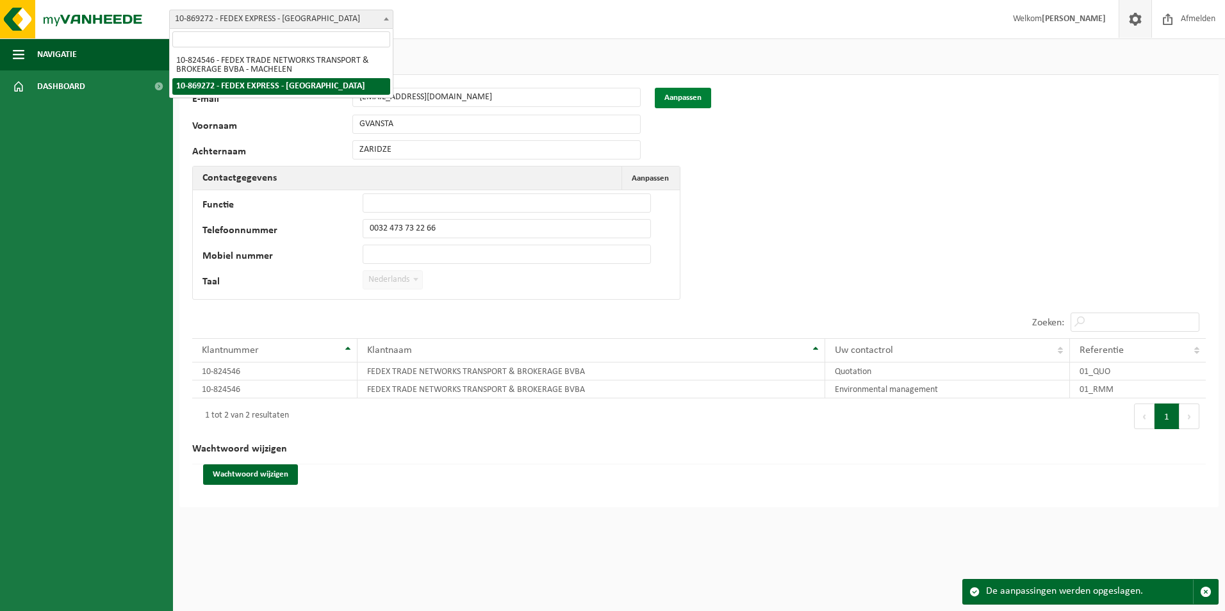
click at [684, 97] on button "Aanpassen" at bounding box center [683, 98] width 56 height 21
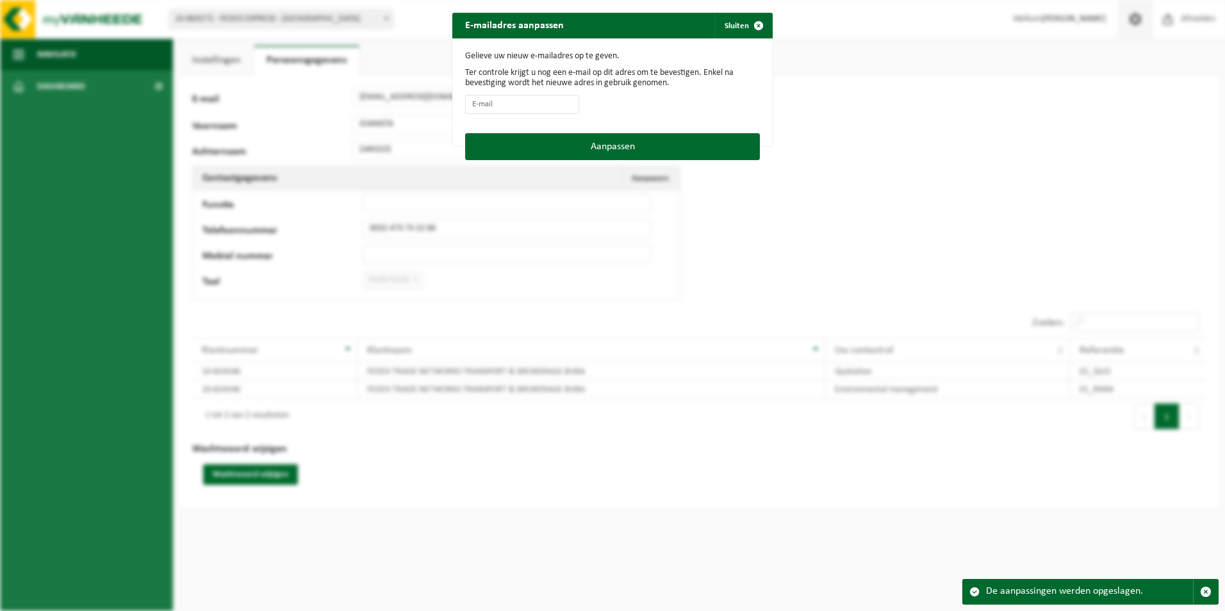
drag, startPoint x: 720, startPoint y: 520, endPoint x: 771, endPoint y: 504, distance: 53.1
click at [720, 520] on div "E-mailadres aanpassen Sluiten Gelieve uw nieuw e-mailadres op te geven. Ter con…" at bounding box center [612, 305] width 1225 height 611
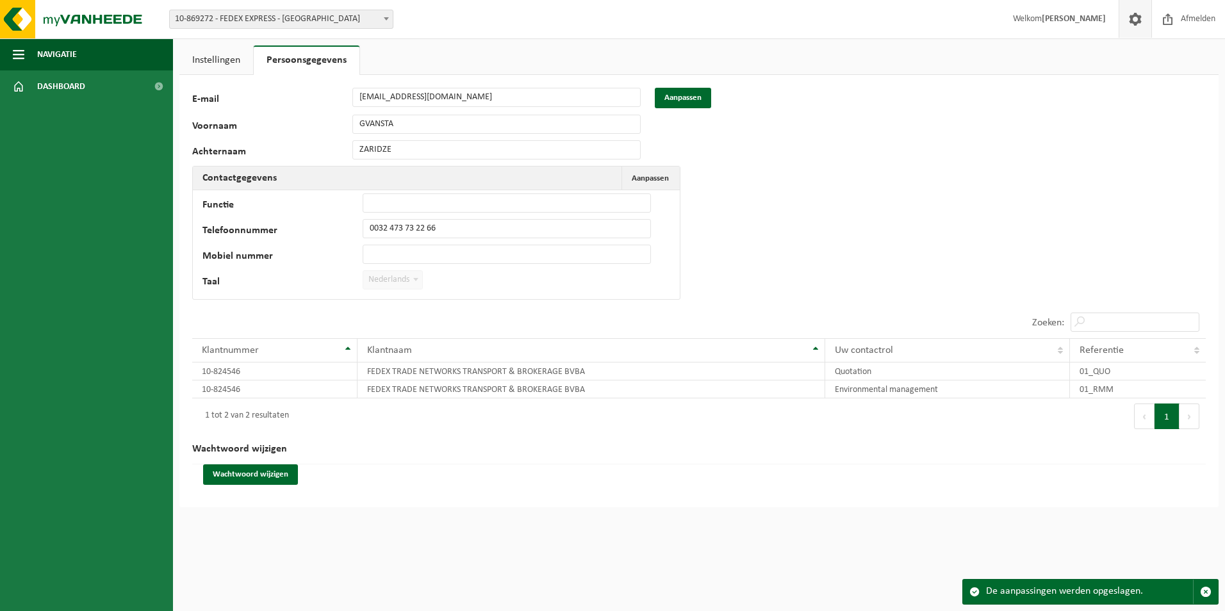
click at [1051, 31] on span "Welkom GVANSTA ZARIDZE" at bounding box center [1059, 19] width 119 height 38
click at [1132, 19] on span at bounding box center [1135, 19] width 19 height 38
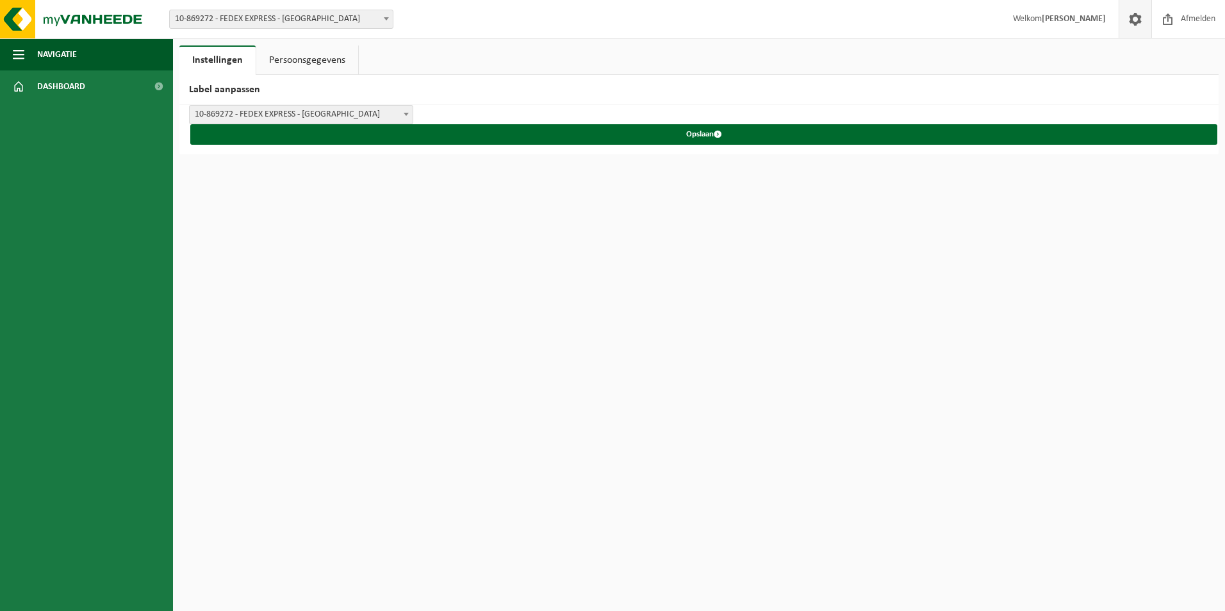
click at [1132, 19] on span at bounding box center [1135, 19] width 19 height 38
